Goal: Task Accomplishment & Management: Complete application form

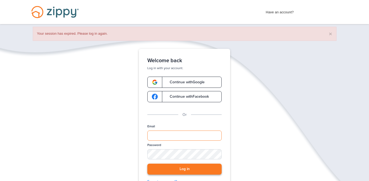
type input "**********"
click at [196, 170] on button "Log in" at bounding box center [184, 168] width 74 height 11
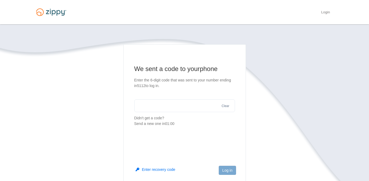
click at [176, 108] on input "text" at bounding box center [184, 105] width 101 height 13
type input "******"
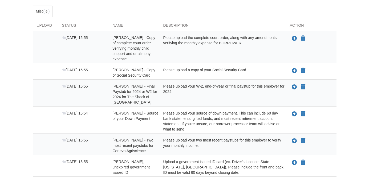
scroll to position [87, 0]
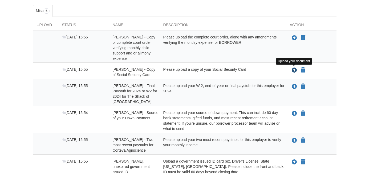
click at [296, 71] on icon "Upload James Sonnier - Copy of Social Security Card" at bounding box center [294, 70] width 5 height 5
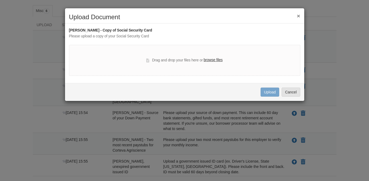
click at [218, 59] on label "browse files" at bounding box center [213, 60] width 19 height 6
click at [0, 0] on input "browse files" at bounding box center [0, 0] width 0 height 0
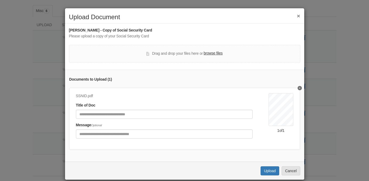
scroll to position [7, 0]
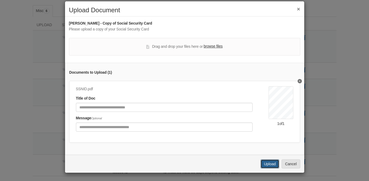
click at [268, 161] on button "Upload" at bounding box center [270, 163] width 19 height 9
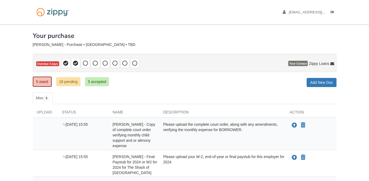
scroll to position [87, 0]
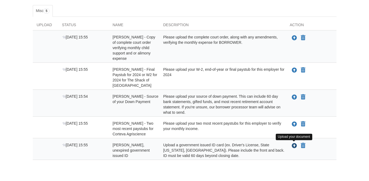
click at [295, 147] on icon "Upload James Sonnier - Valid, unexpired government issued ID" at bounding box center [294, 145] width 5 height 5
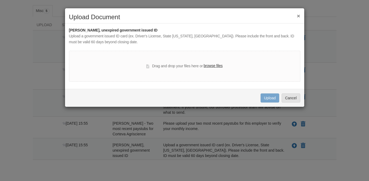
click at [217, 66] on label "browse files" at bounding box center [213, 66] width 19 height 6
click at [0, 0] on input "browse files" at bounding box center [0, 0] width 0 height 0
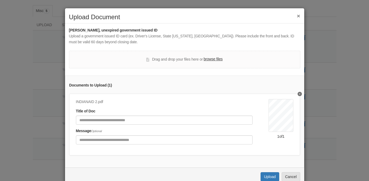
scroll to position [13, 0]
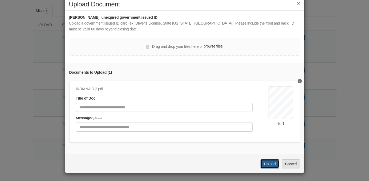
click at [267, 162] on button "Upload" at bounding box center [270, 163] width 19 height 9
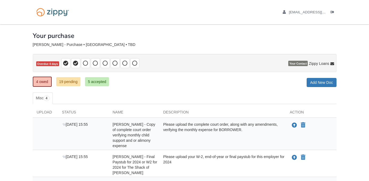
scroll to position [87, 0]
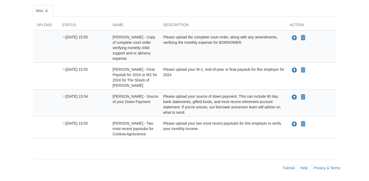
click at [247, 80] on div "Please upload your W-2, end-of-year or final paystub for this employer for 2024" at bounding box center [222, 77] width 127 height 21
click at [293, 69] on icon "Upload James Sonnier - Final Paystub for 2024 or W2 for 2024 for The Shack of T…" at bounding box center [294, 70] width 5 height 5
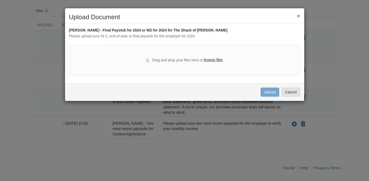
click at [220, 60] on label "browse files" at bounding box center [213, 60] width 19 height 6
click at [0, 0] on input "browse files" at bounding box center [0, 0] width 0 height 0
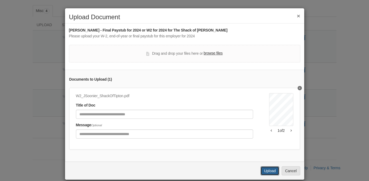
click at [266, 170] on button "Upload" at bounding box center [270, 170] width 19 height 9
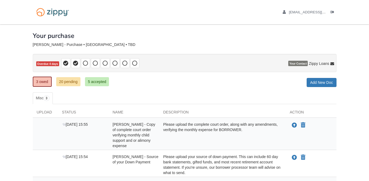
scroll to position [60, 0]
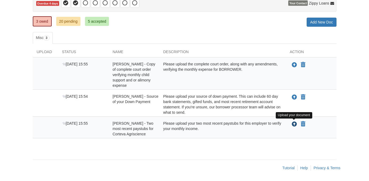
click at [294, 124] on icon "Upload James Sonnier - Two most recent paystubs for Corteva Agriscience" at bounding box center [294, 123] width 5 height 5
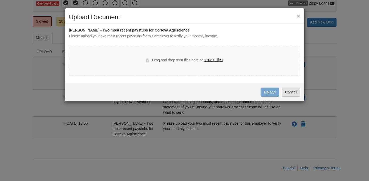
click at [213, 59] on label "browse files" at bounding box center [213, 60] width 19 height 6
click at [0, 0] on input "browse files" at bounding box center [0, 0] width 0 height 0
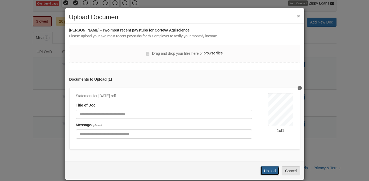
click at [269, 170] on button "Upload" at bounding box center [270, 170] width 19 height 9
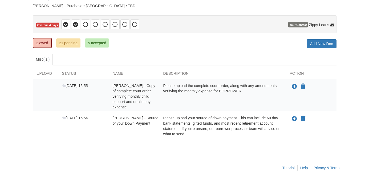
scroll to position [39, 0]
click at [78, 42] on link "21 pending" at bounding box center [68, 42] width 24 height 9
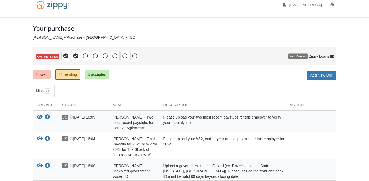
scroll to position [10, 0]
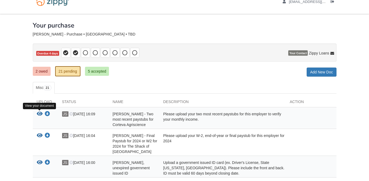
click at [39, 112] on icon "View James Sonnier - Two most recent paystubs for Corteva Agriscience" at bounding box center [40, 113] width 6 height 5
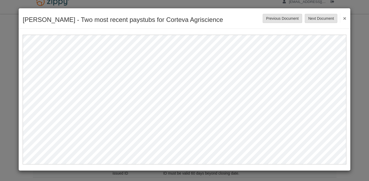
click at [344, 20] on button "×" at bounding box center [343, 18] width 6 height 10
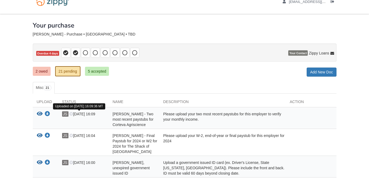
click at [71, 113] on icon at bounding box center [71, 114] width 4 height 4
click at [79, 113] on span "Oct 13 16:09" at bounding box center [82, 114] width 26 height 4
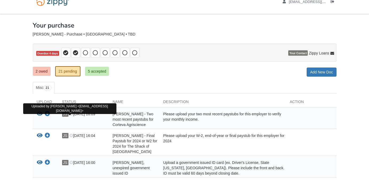
click at [66, 114] on span "JS" at bounding box center [65, 113] width 6 height 5
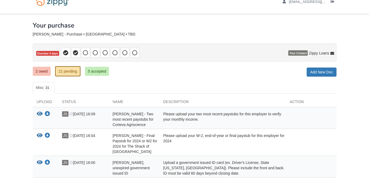
click at [139, 119] on span "[PERSON_NAME] - Two most recent paystubs for Corteva Agriscience" at bounding box center [133, 119] width 41 height 15
click at [322, 72] on link "Add New Doc" at bounding box center [322, 71] width 30 height 9
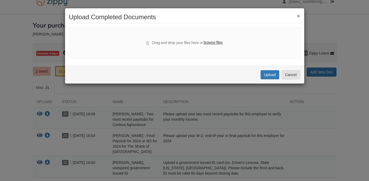
click at [217, 44] on label "browse files" at bounding box center [213, 43] width 19 height 6
click at [0, 0] on input "browse files" at bounding box center [0, 0] width 0 height 0
select select "****"
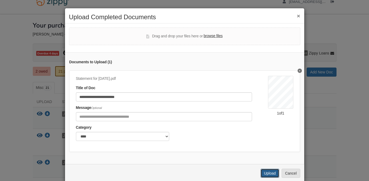
click at [270, 173] on button "Upload" at bounding box center [270, 172] width 19 height 9
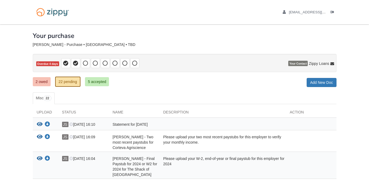
scroll to position [10, 0]
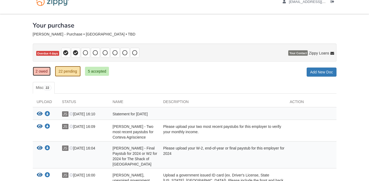
click at [42, 71] on link "2 owed" at bounding box center [42, 71] width 18 height 9
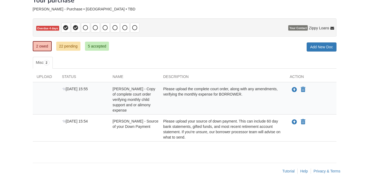
scroll to position [39, 0]
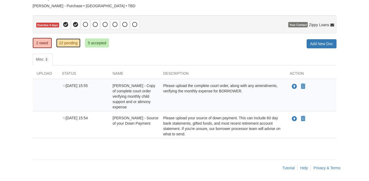
click at [66, 42] on link "22 pending" at bounding box center [68, 42] width 24 height 9
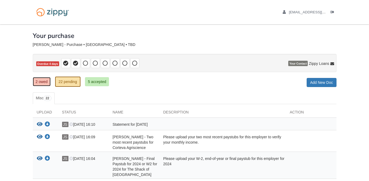
click at [44, 81] on link "2 owed" at bounding box center [42, 81] width 18 height 9
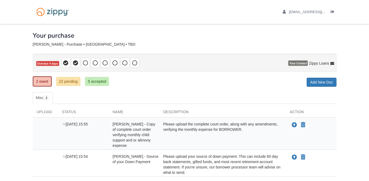
scroll to position [33, 0]
